Goal: Task Accomplishment & Management: Use online tool/utility

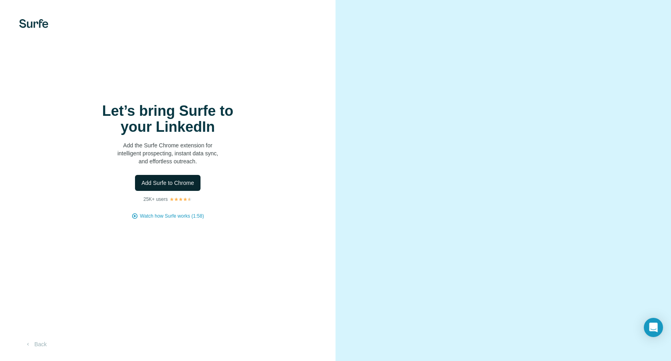
click at [167, 181] on span "Add Surfe to Chrome" at bounding box center [167, 183] width 53 height 8
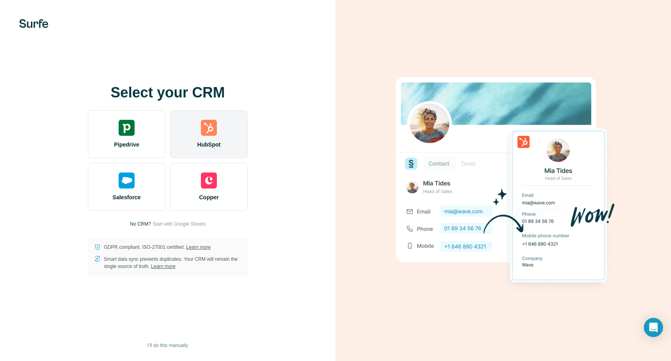
click at [207, 122] on img at bounding box center [209, 128] width 16 height 16
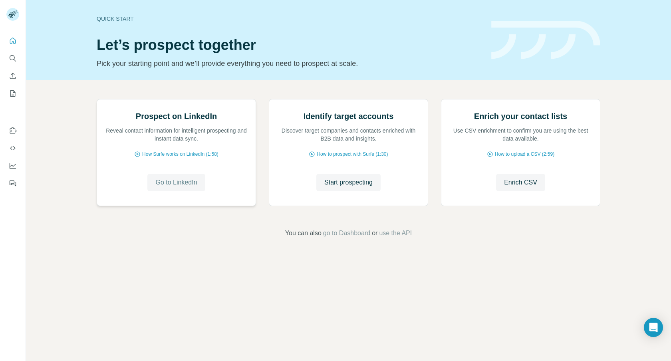
click at [172, 187] on span "Go to LinkedIn" at bounding box center [176, 183] width 42 height 10
click at [373, 79] on div "Quick start Let’s prospect together Pick your starting point and we’ll provide …" at bounding box center [348, 40] width 645 height 80
